Goal: Find specific page/section: Find specific page/section

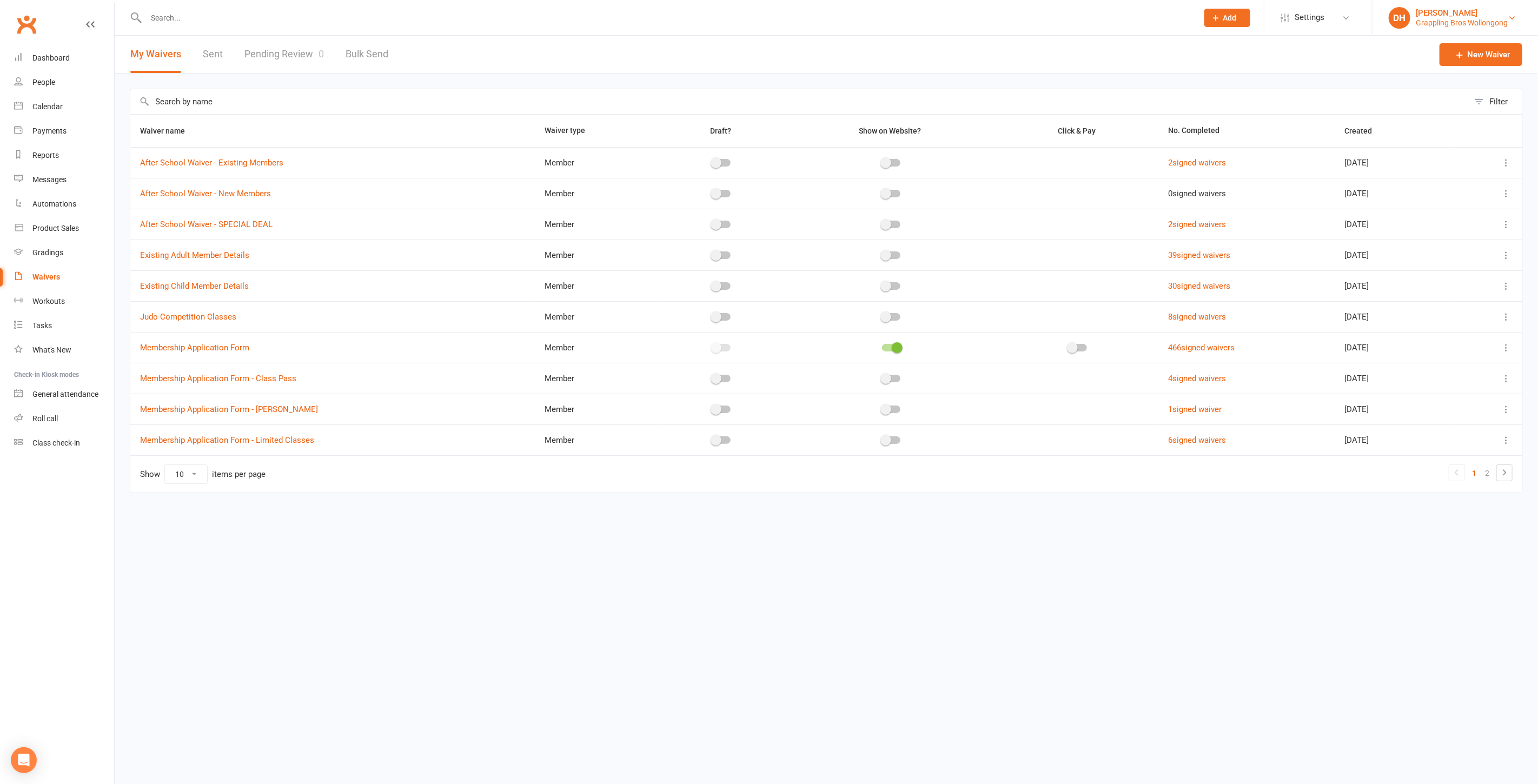
click at [1443, 19] on div "Grappling Bros Wollongong" at bounding box center [1461, 22] width 92 height 10
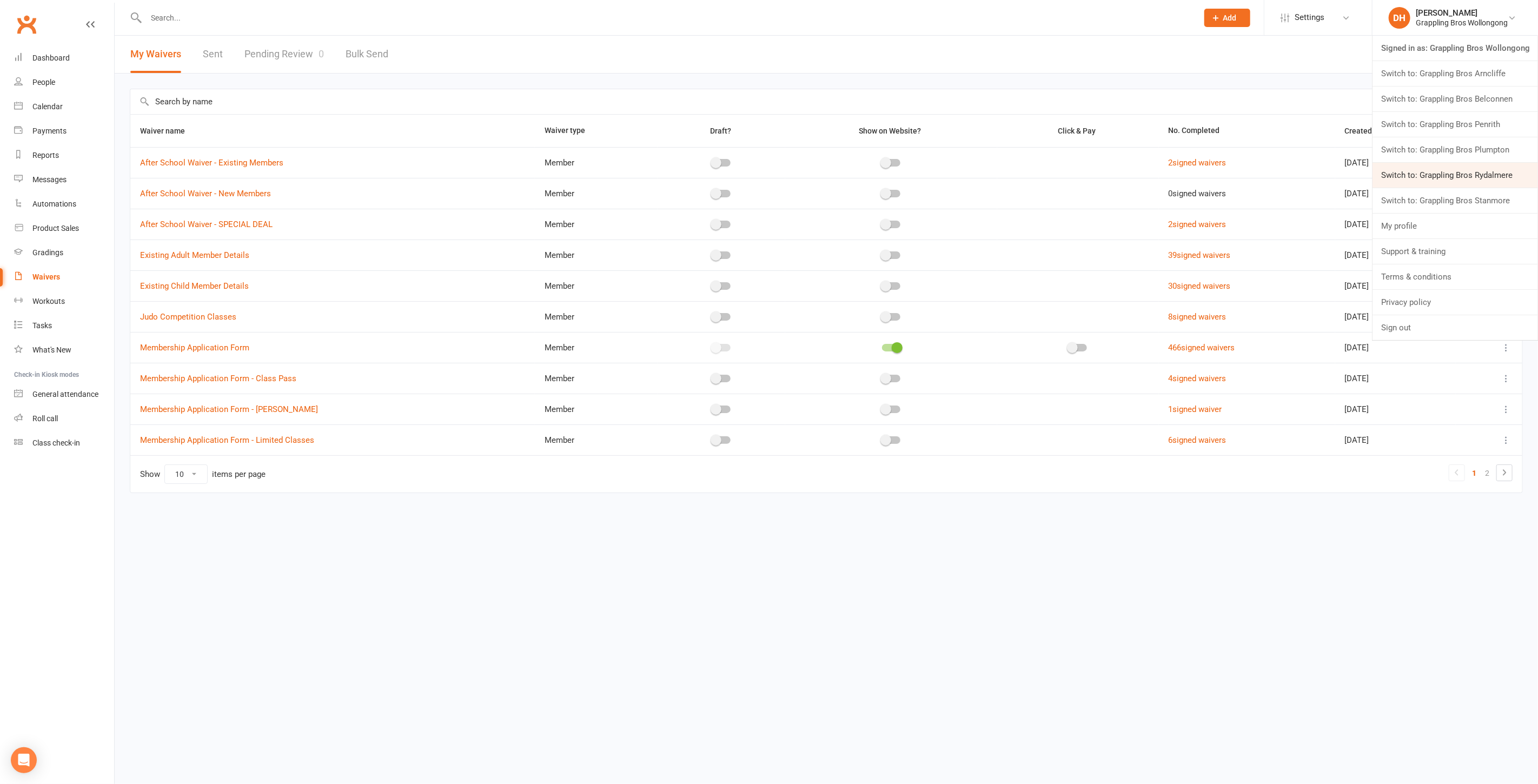
click at [1426, 166] on link "Switch to: Grappling Bros Rydalmere" at bounding box center [1455, 175] width 165 height 25
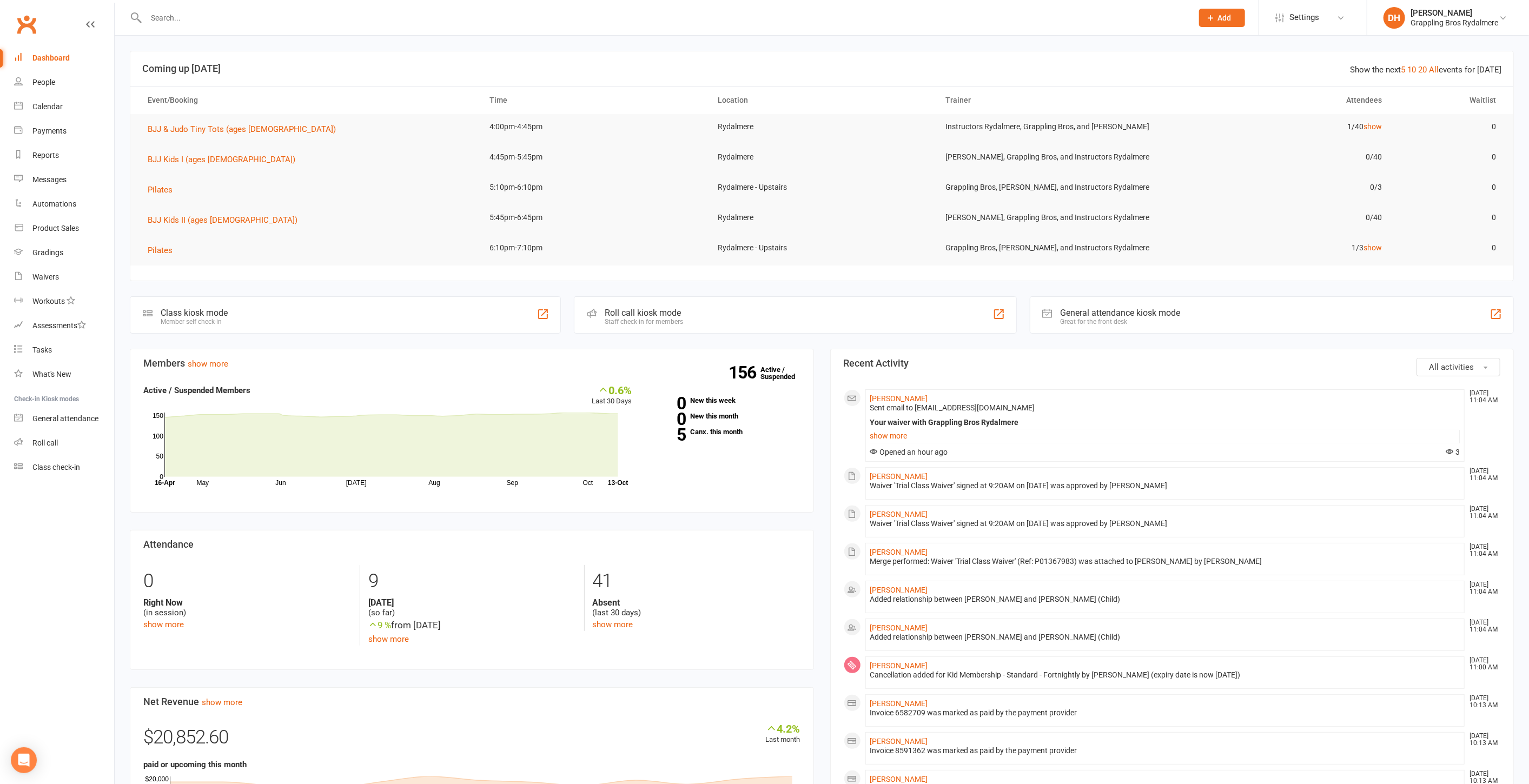
click at [321, 15] on input "text" at bounding box center [664, 18] width 1042 height 15
type input "juri"
click at [311, 42] on div "Nuri Joen [EMAIL_ADDRESS][DOMAIN_NAME]" at bounding box center [536, 48] width 809 height 22
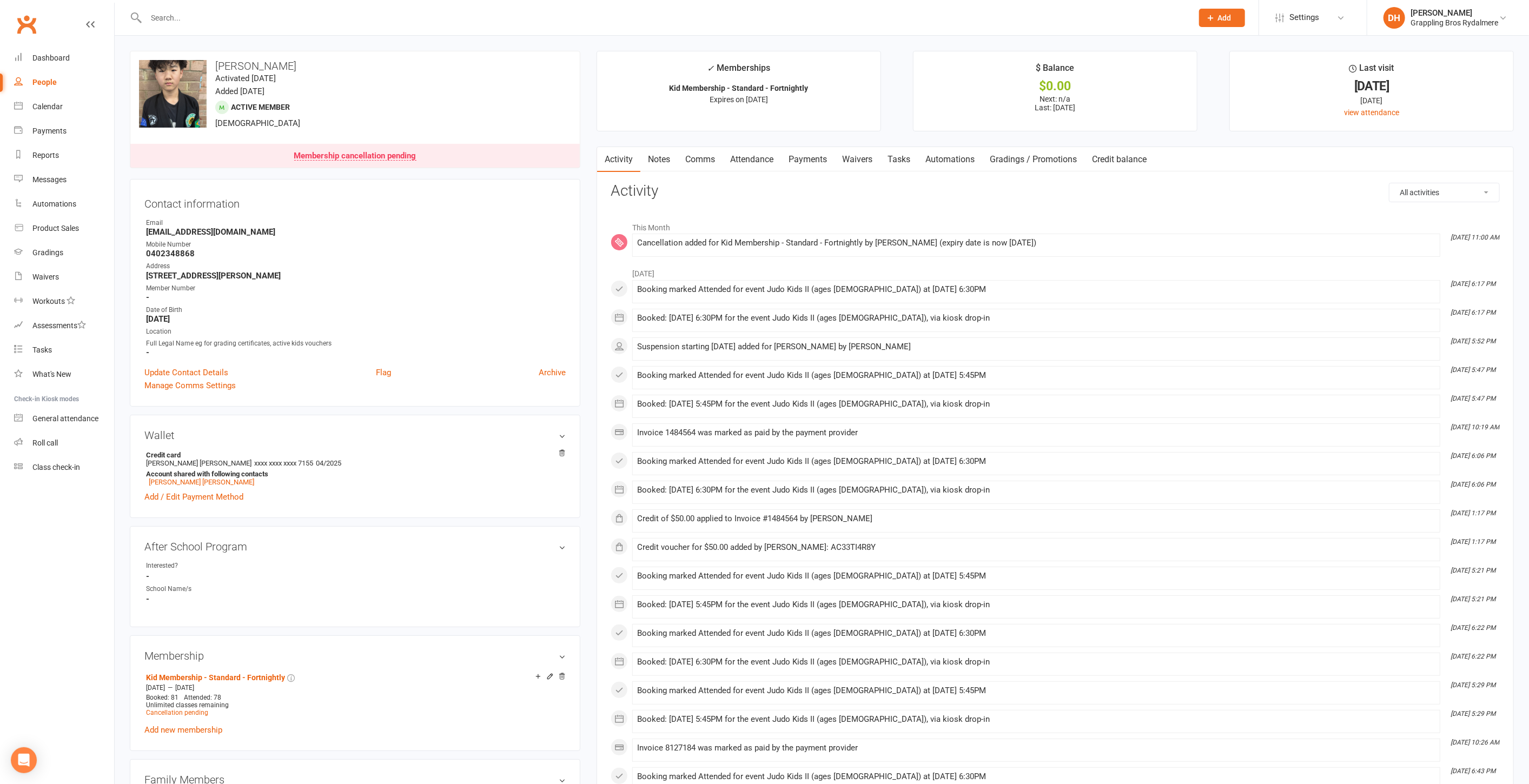
click at [817, 161] on link "Payments" at bounding box center [808, 159] width 53 height 25
